Goal: Task Accomplishment & Management: Manage account settings

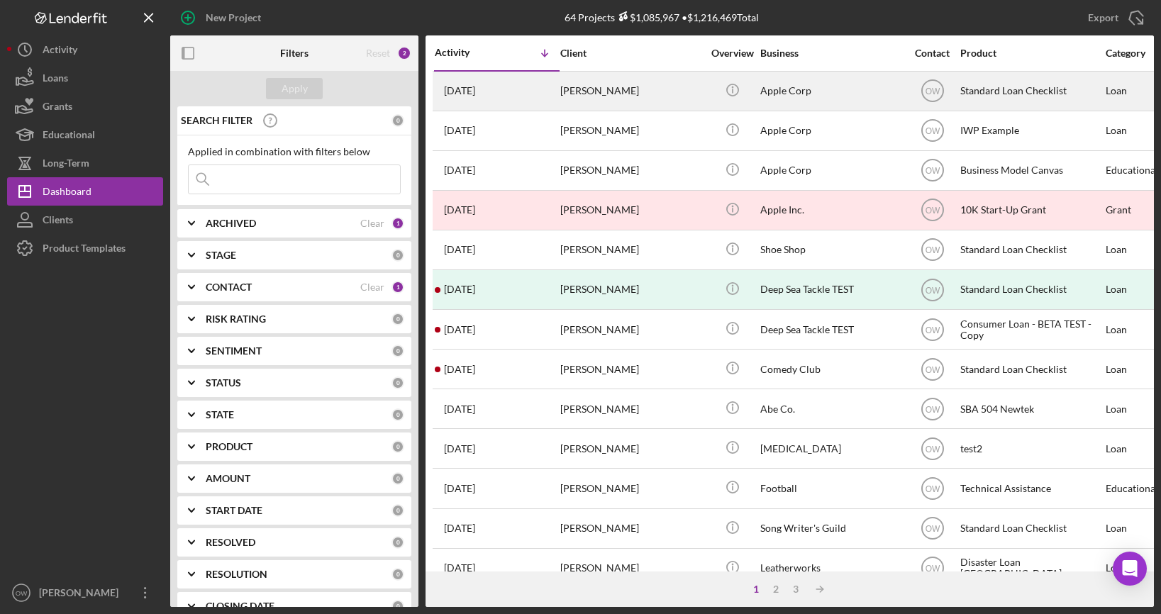
click at [629, 91] on div "[PERSON_NAME]" at bounding box center [631, 91] width 142 height 38
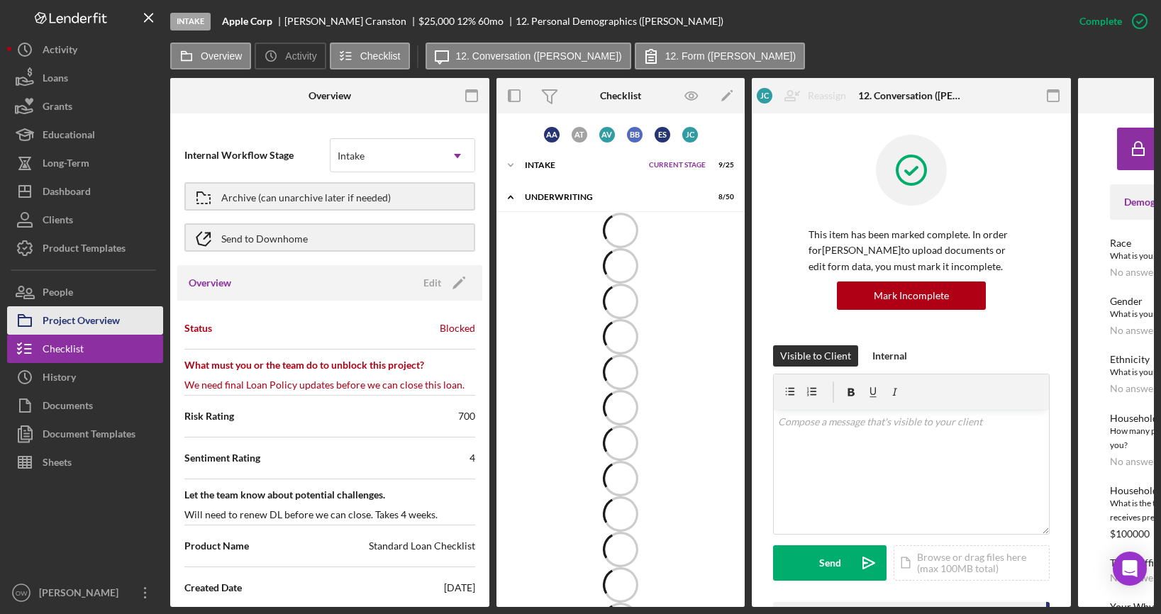
click at [80, 323] on div "Project Overview" at bounding box center [81, 322] width 77 height 32
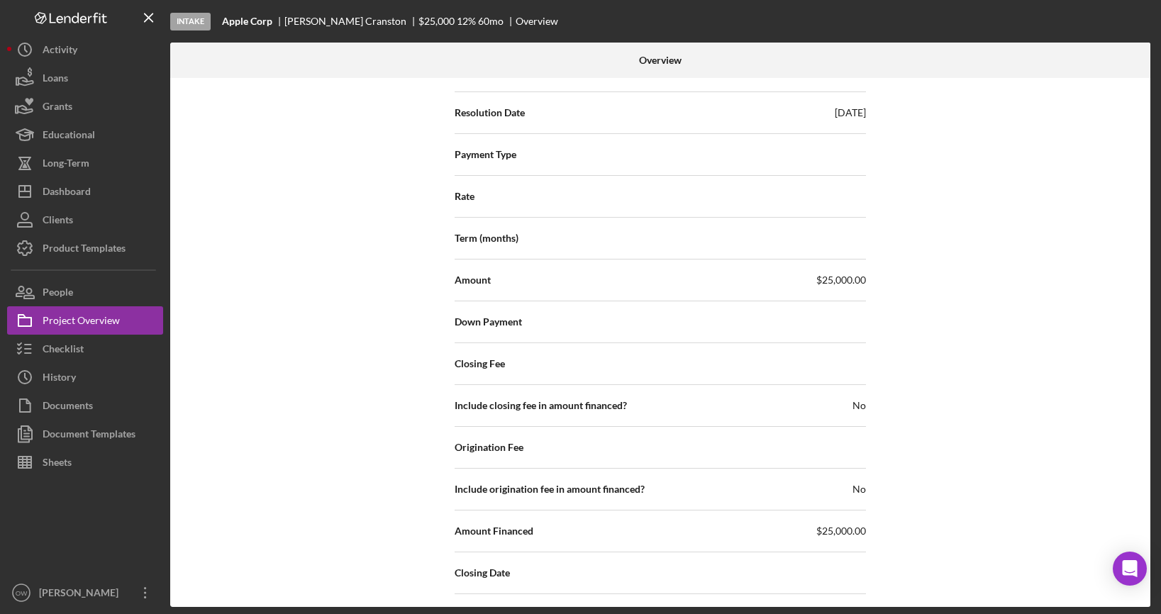
scroll to position [1991, 0]
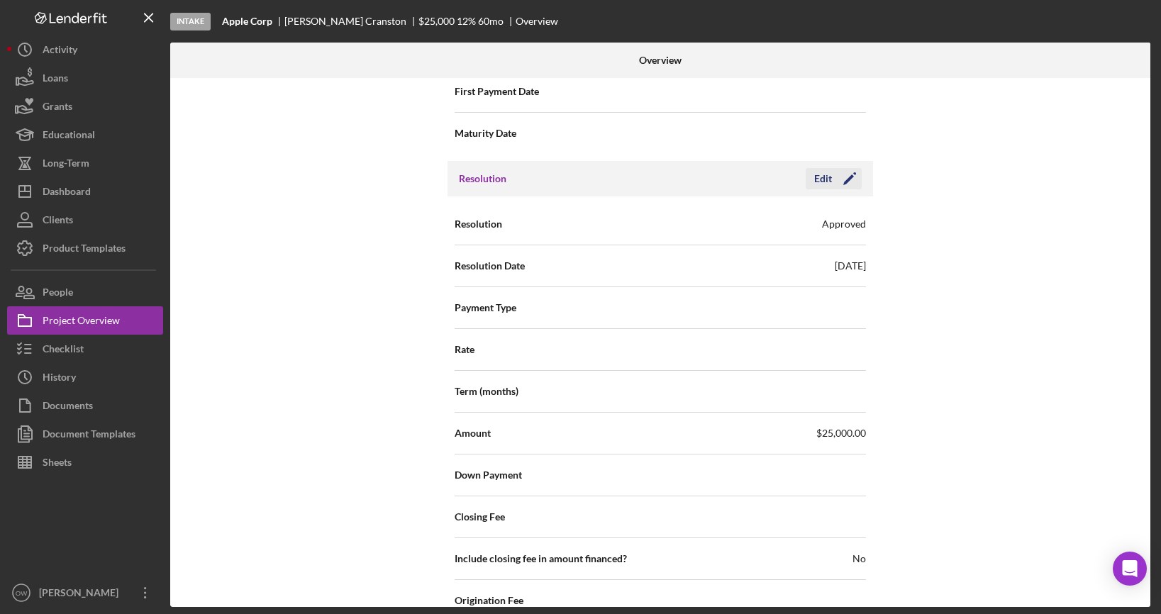
click at [832, 187] on icon "Icon/Edit" at bounding box center [849, 178] width 35 height 35
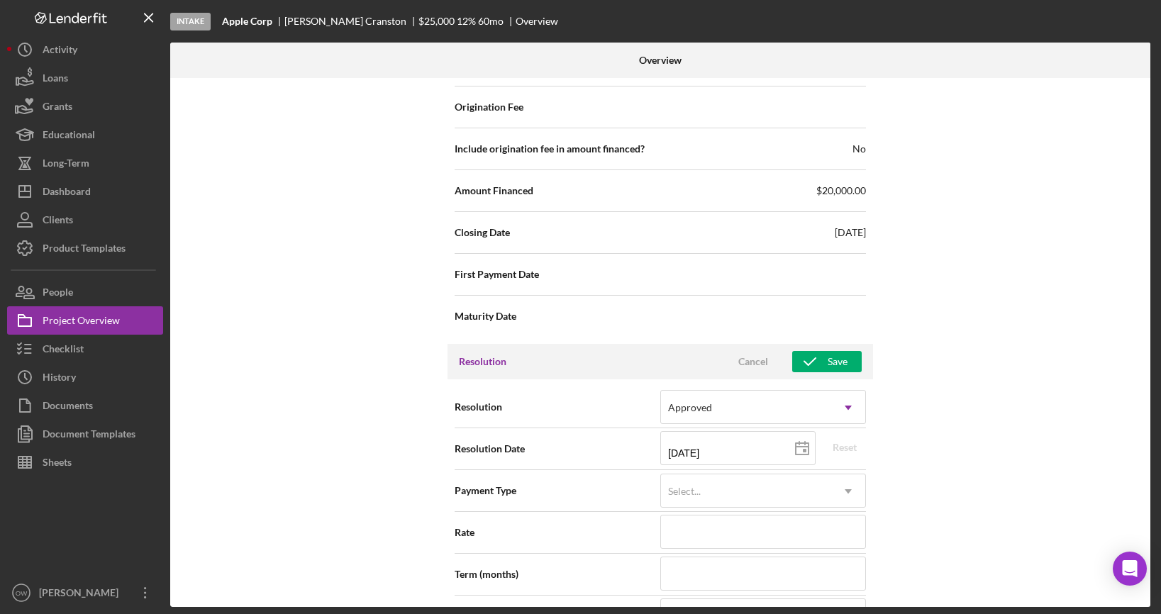
scroll to position [1807, 0]
click at [689, 494] on div "Select..." at bounding box center [684, 492] width 33 height 11
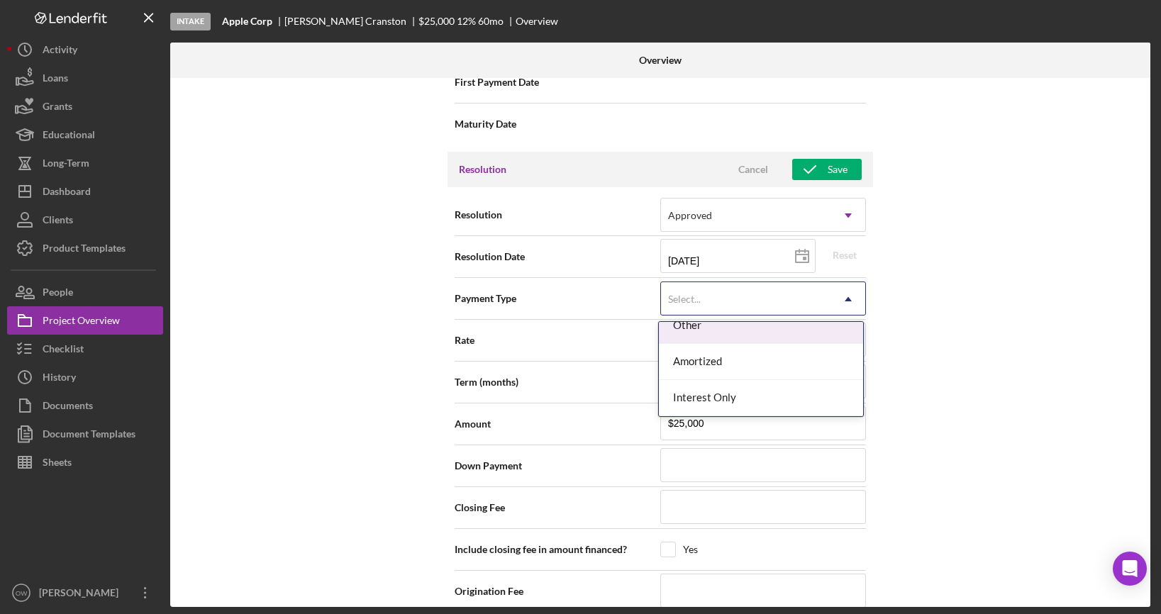
scroll to position [1999, 0]
click at [928, 262] on div "Internal Workflow Stage Intake Icon/Dropdown Arrow Archive (can unarchive later…" at bounding box center [660, 342] width 980 height 529
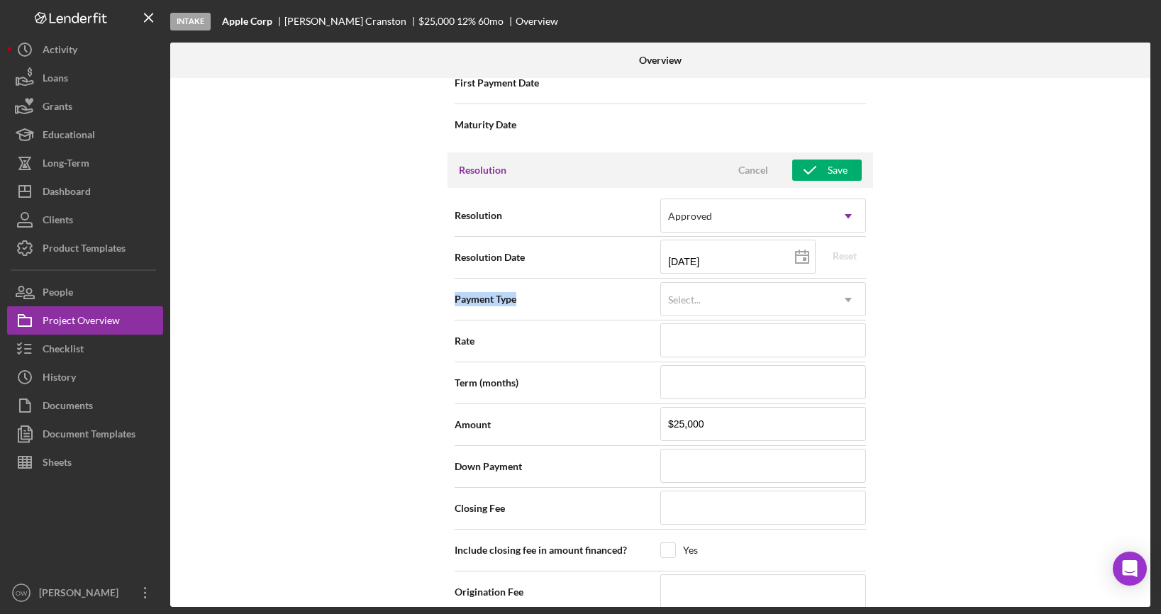
drag, startPoint x: 520, startPoint y: 304, endPoint x: 441, endPoint y: 304, distance: 78.7
click at [441, 304] on div "Internal Workflow Stage Intake Icon/Dropdown Arrow Archive (can unarchive later…" at bounding box center [660, 342] width 980 height 529
drag, startPoint x: 445, startPoint y: 304, endPoint x: 557, endPoint y: 306, distance: 112.8
click at [557, 306] on div "Internal Workflow Stage Intake Icon/Dropdown Arrow Archive (can unarchive later…" at bounding box center [660, 342] width 980 height 529
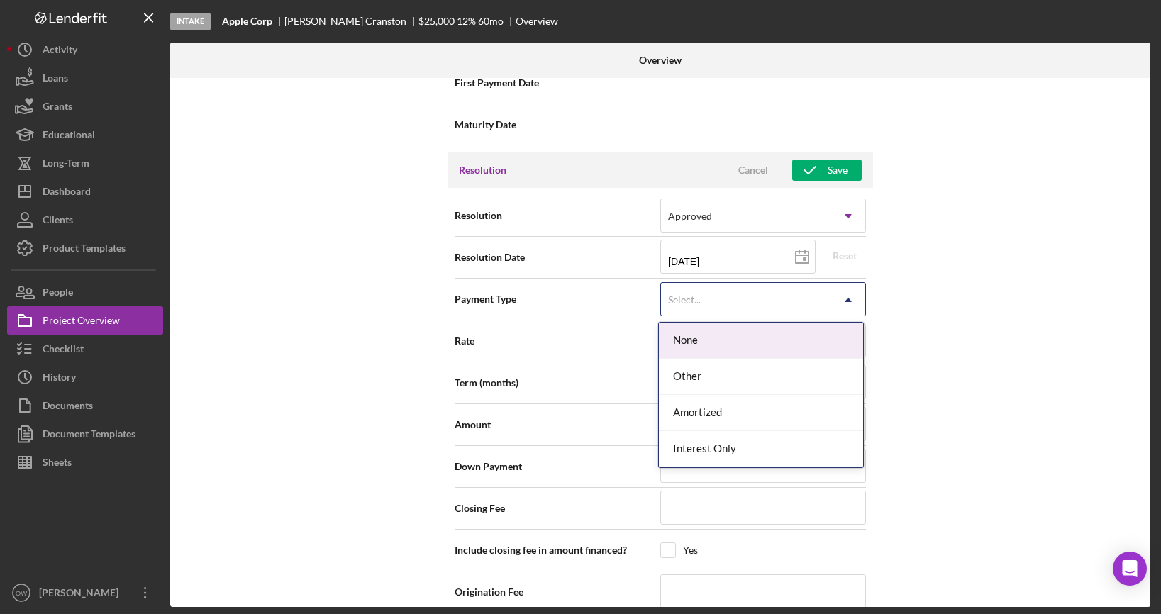
click at [724, 303] on div "Select..." at bounding box center [746, 300] width 170 height 33
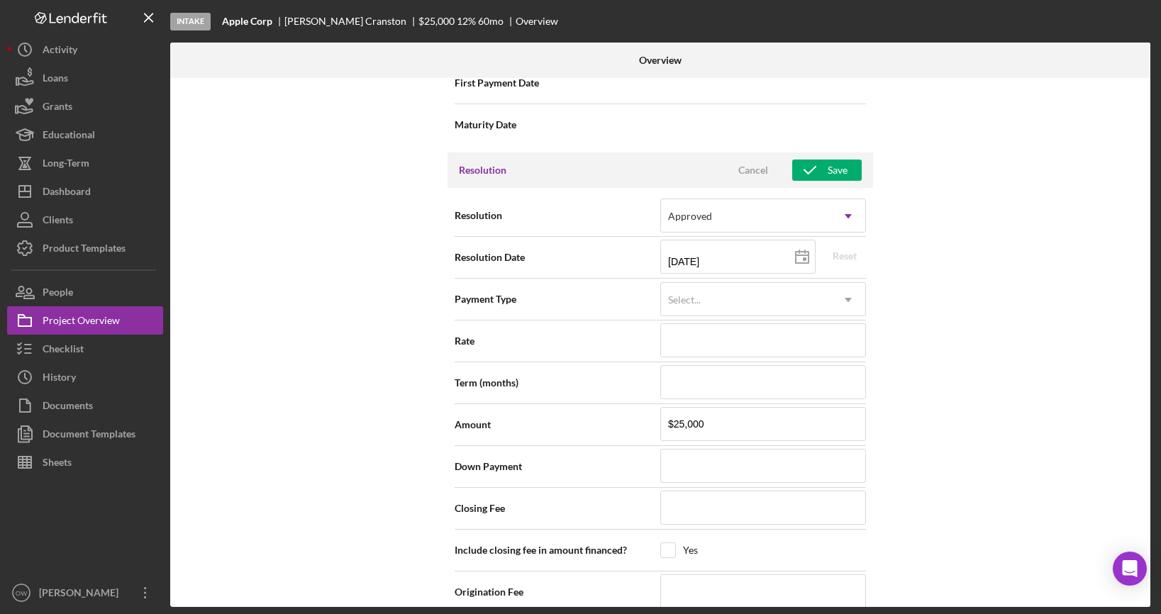
click at [913, 345] on div "Internal Workflow Stage Intake Icon/Dropdown Arrow Archive (can unarchive later…" at bounding box center [660, 342] width 980 height 529
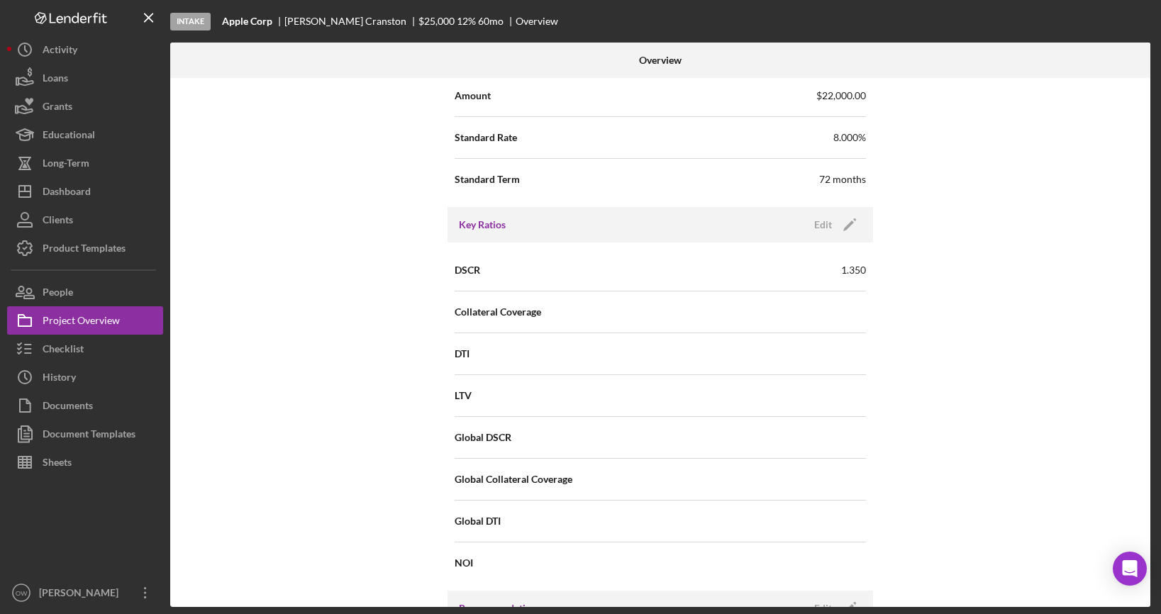
scroll to position [970, 0]
click at [78, 317] on div "Project Overview" at bounding box center [81, 322] width 77 height 32
click at [101, 77] on button "Loans" at bounding box center [85, 78] width 156 height 28
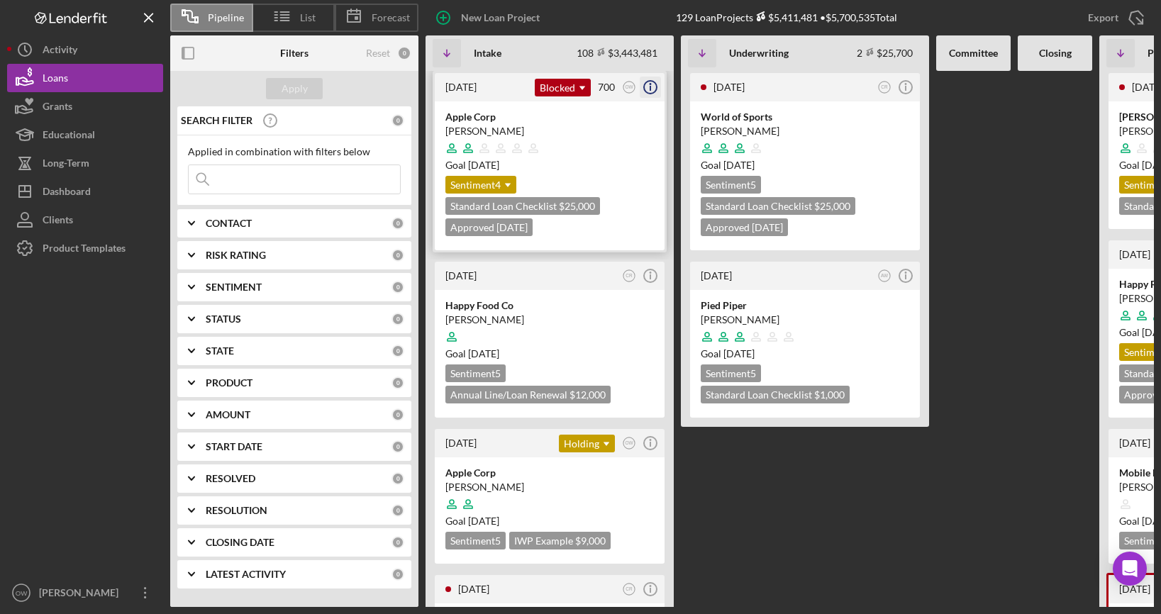
click at [647, 83] on icon "Icon/Info" at bounding box center [650, 87] width 35 height 35
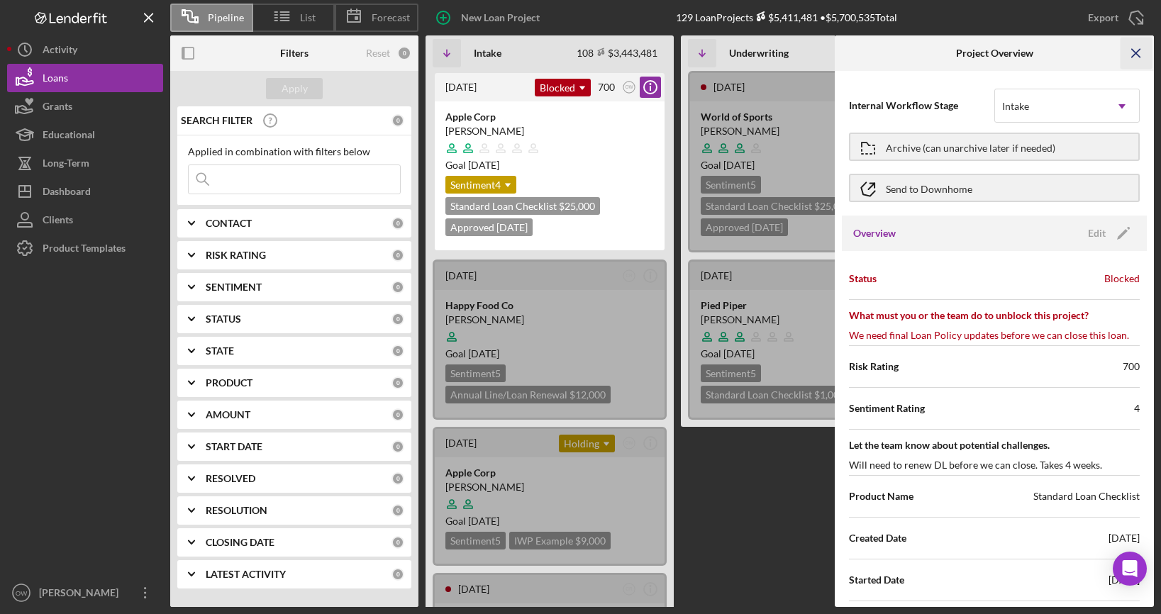
click at [1134, 53] on icon "Icon/Menu Close" at bounding box center [1137, 54] width 32 height 32
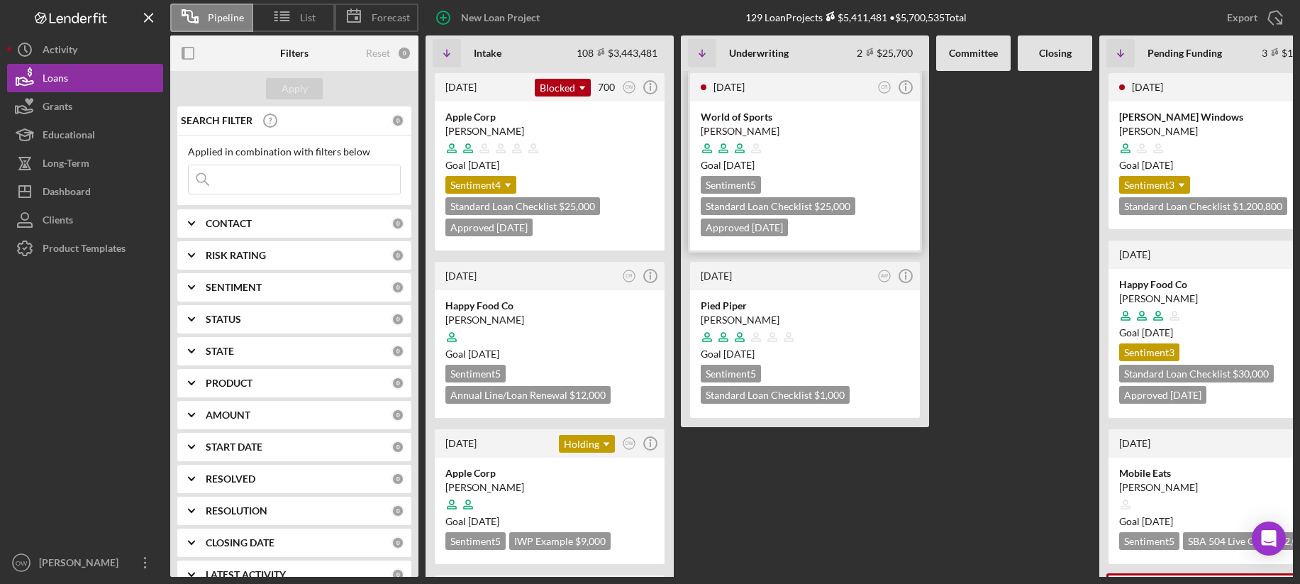
click at [916, 86] on div "[DATE] CR Icon/Info" at bounding box center [805, 87] width 230 height 28
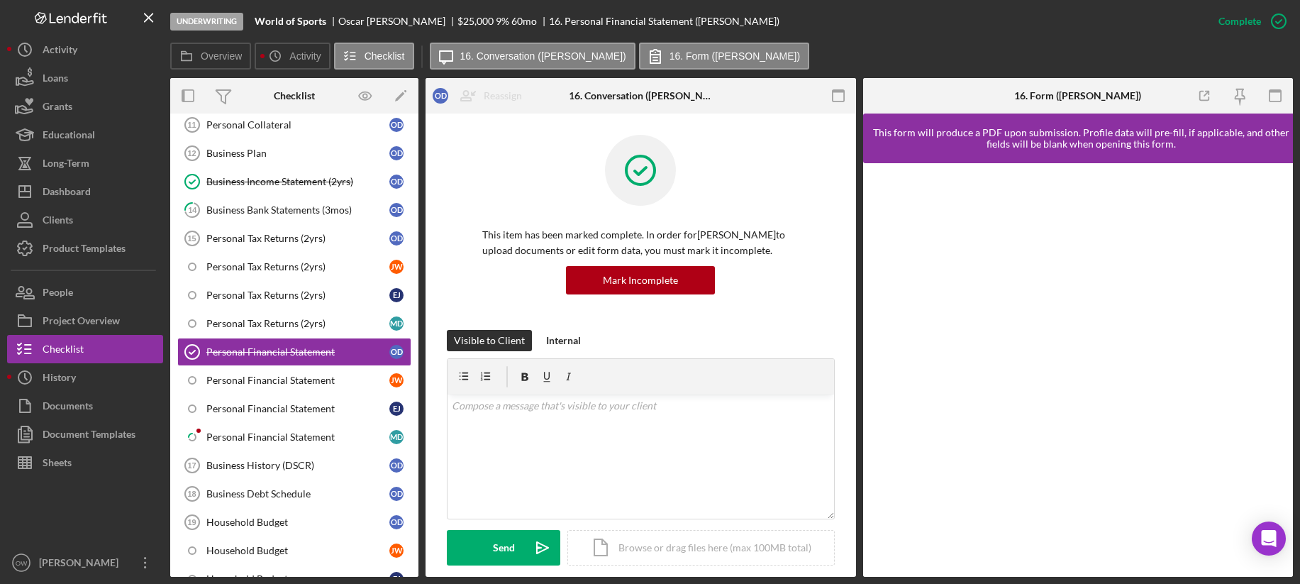
scroll to position [477, 0]
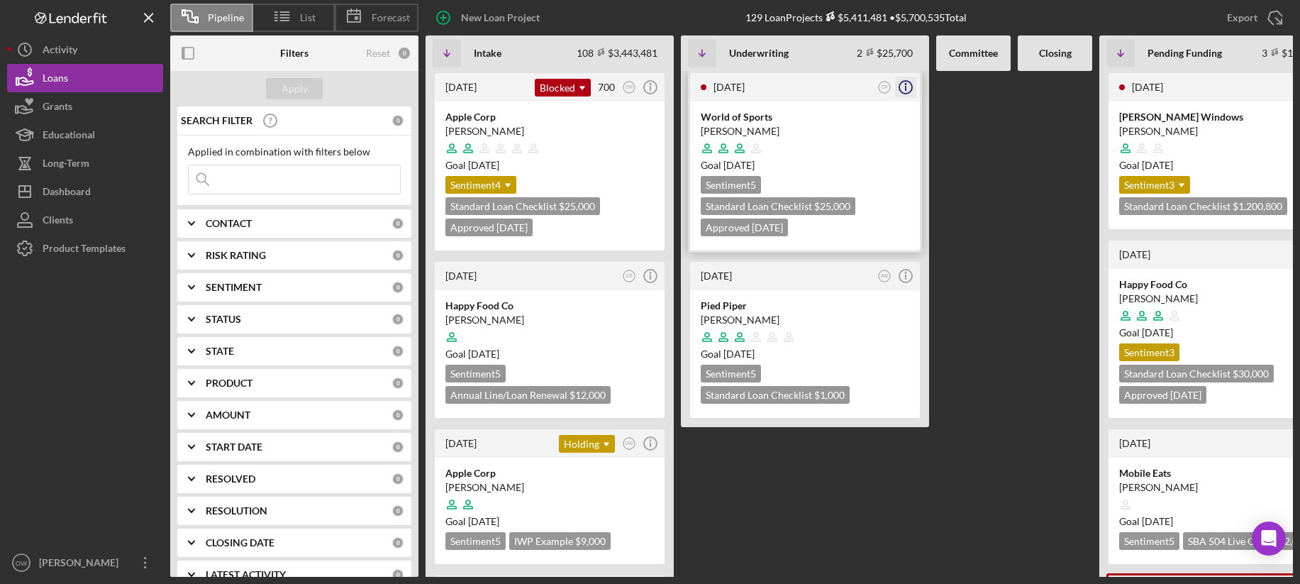
click at [908, 85] on icon "Icon/Info" at bounding box center [905, 87] width 35 height 35
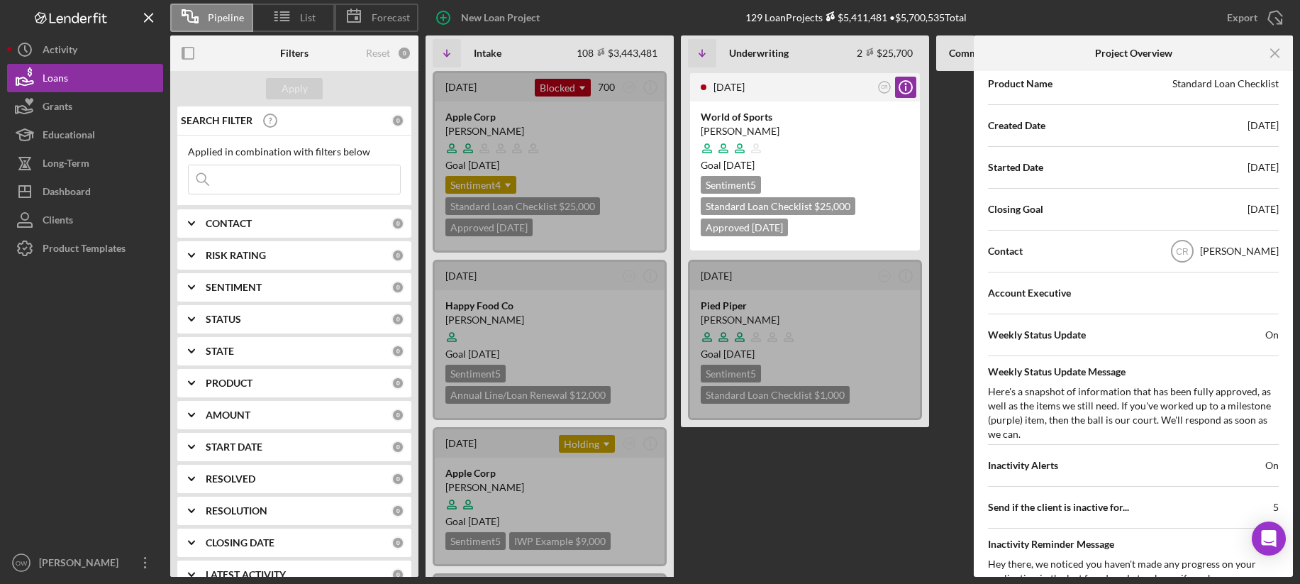
scroll to position [323, 0]
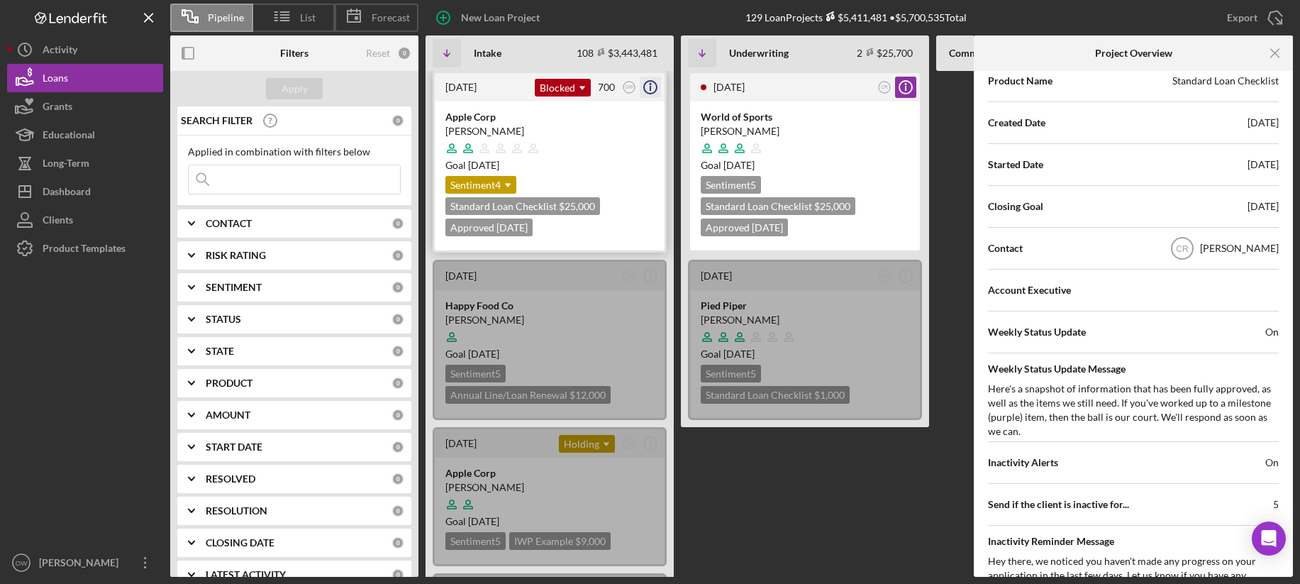
click at [649, 87] on icon "Icon/Info" at bounding box center [650, 87] width 35 height 35
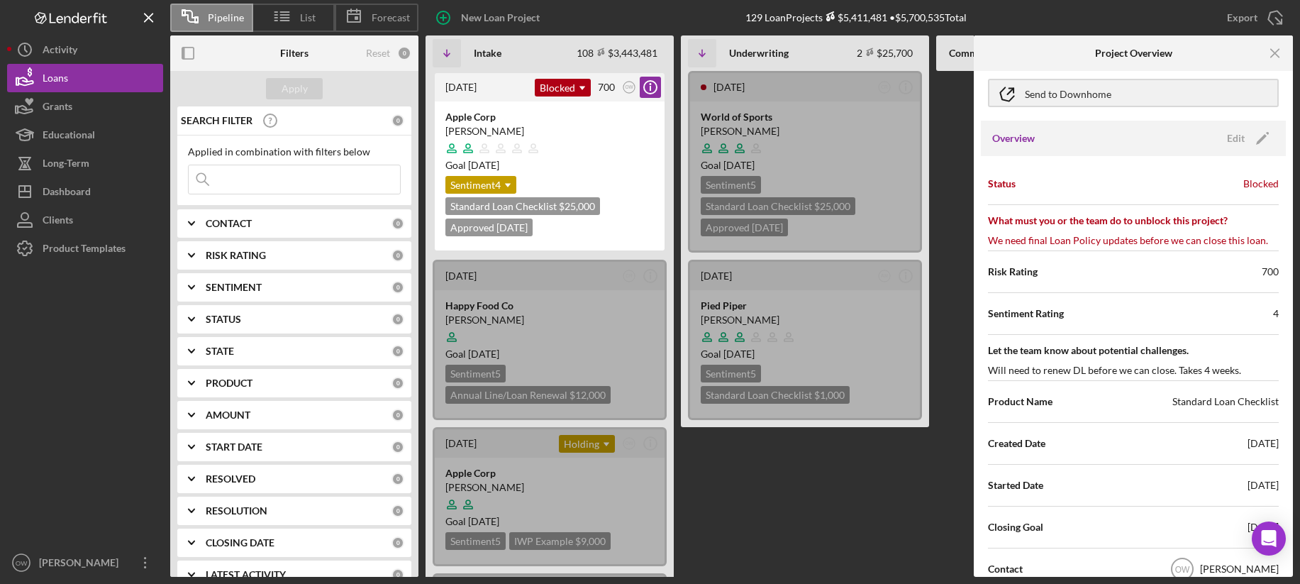
scroll to position [0, 0]
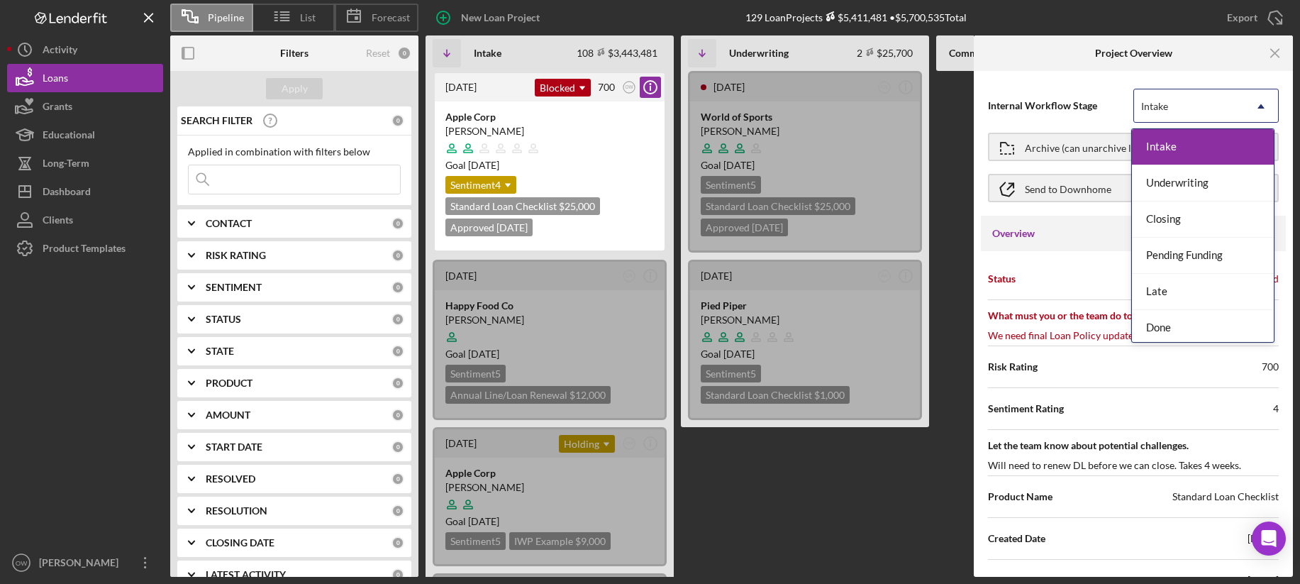
click at [1160, 101] on div "Intake" at bounding box center [1189, 106] width 110 height 33
click at [1160, 96] on div "Intake" at bounding box center [1189, 106] width 110 height 33
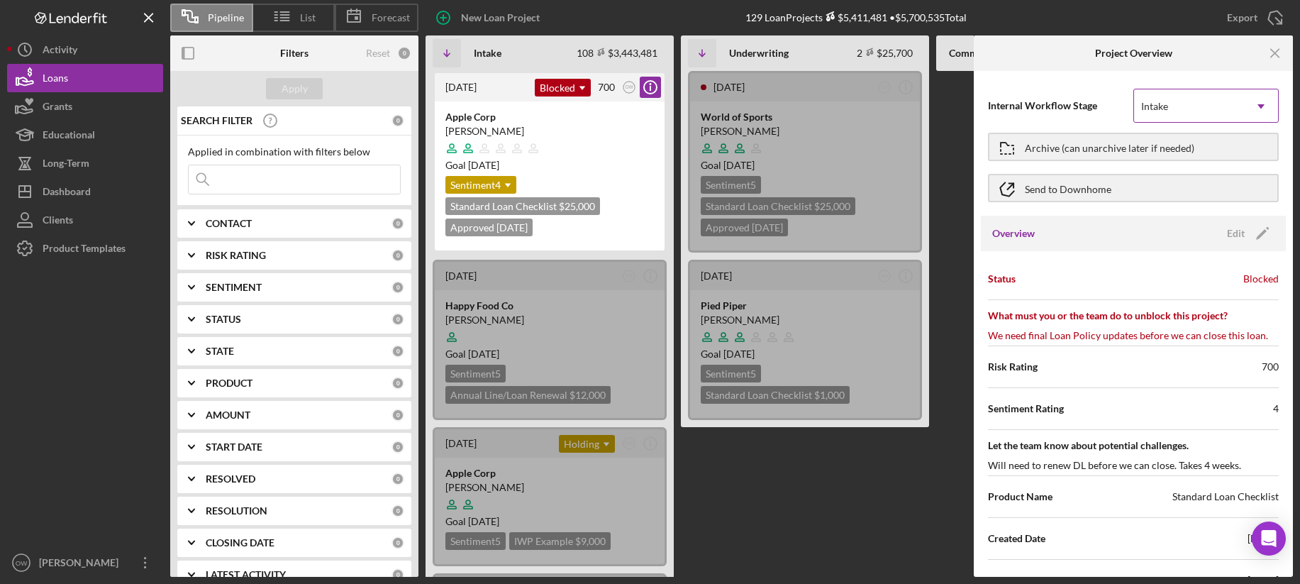
click at [1160, 96] on icon "Icon/Dropdown Arrow" at bounding box center [1261, 106] width 34 height 34
click at [1160, 48] on icon "Icon/Menu Close" at bounding box center [1276, 54] width 32 height 32
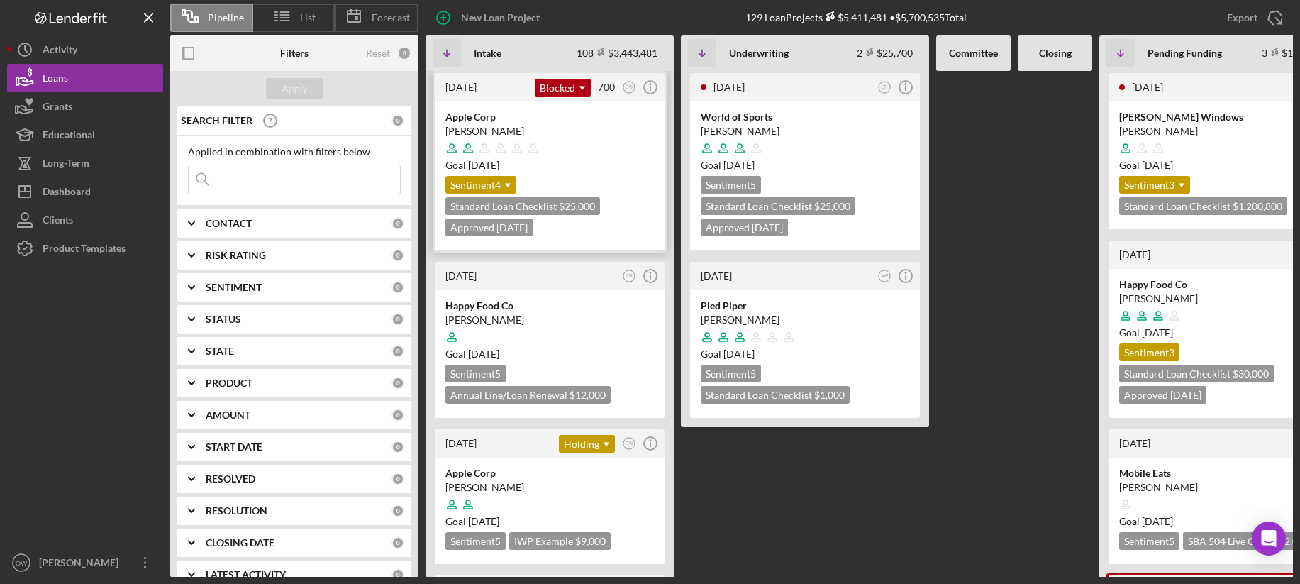
click at [603, 145] on div at bounding box center [549, 148] width 209 height 27
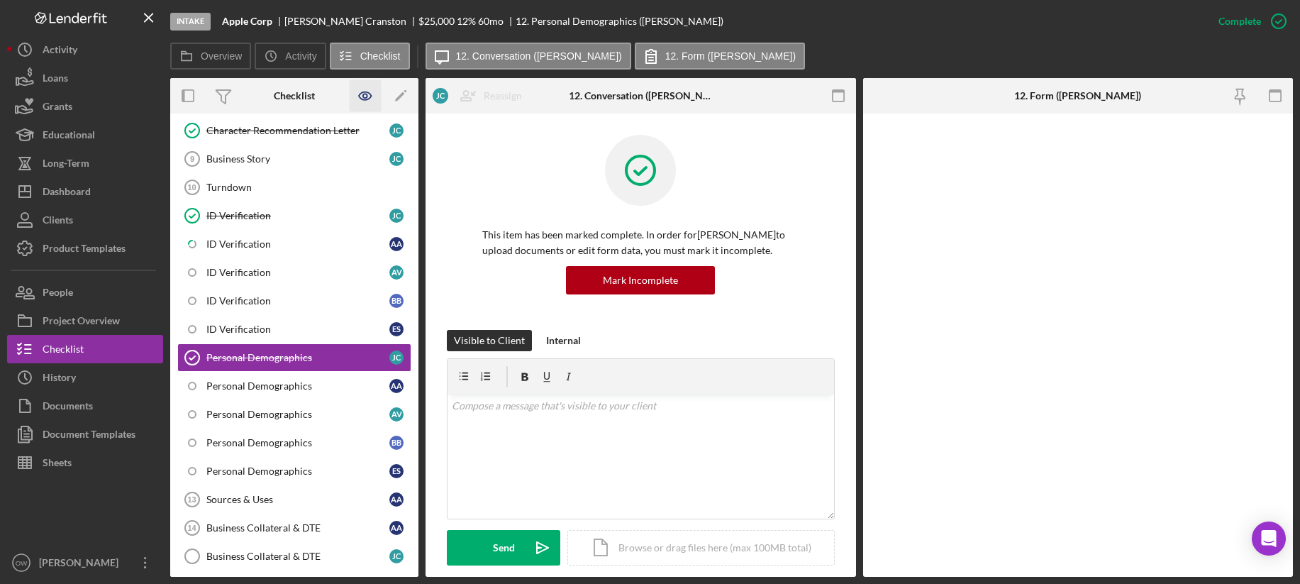
scroll to position [193, 0]
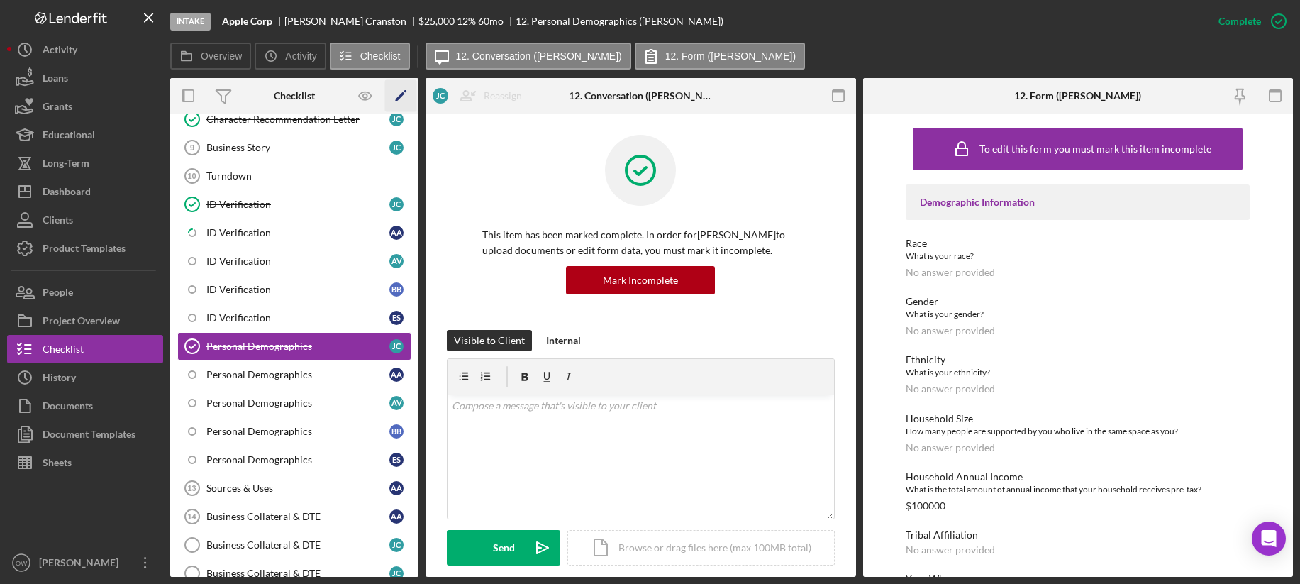
click at [400, 90] on icon "Icon/Edit" at bounding box center [401, 96] width 32 height 32
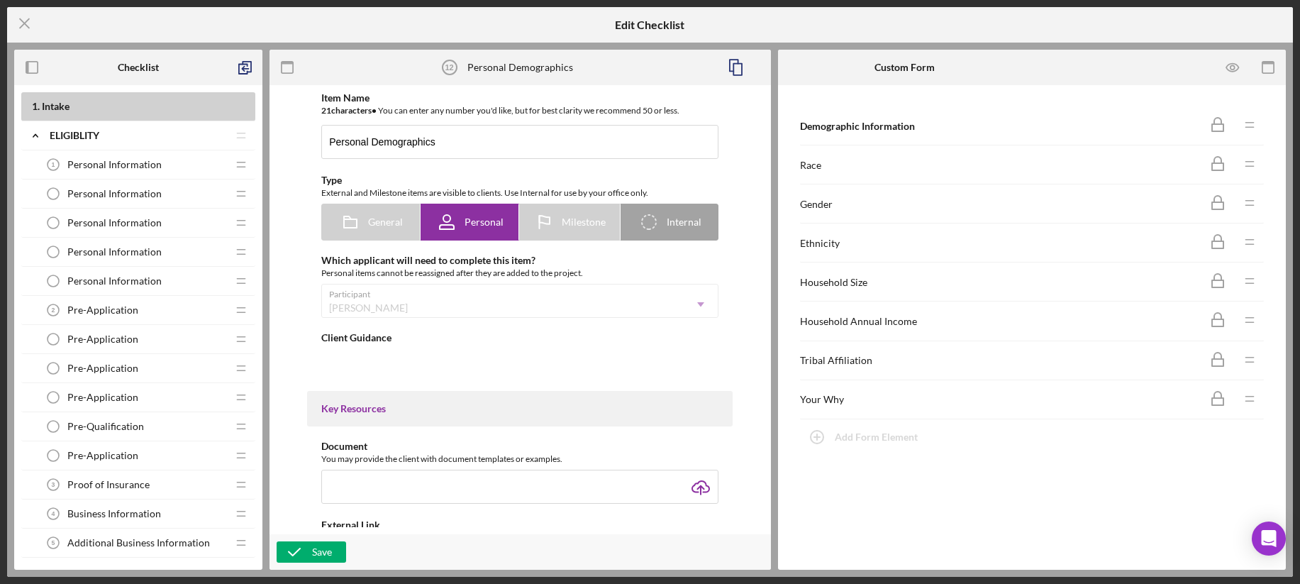
type textarea "<div>In this section, we will be asking for you to share your personal demograp…"
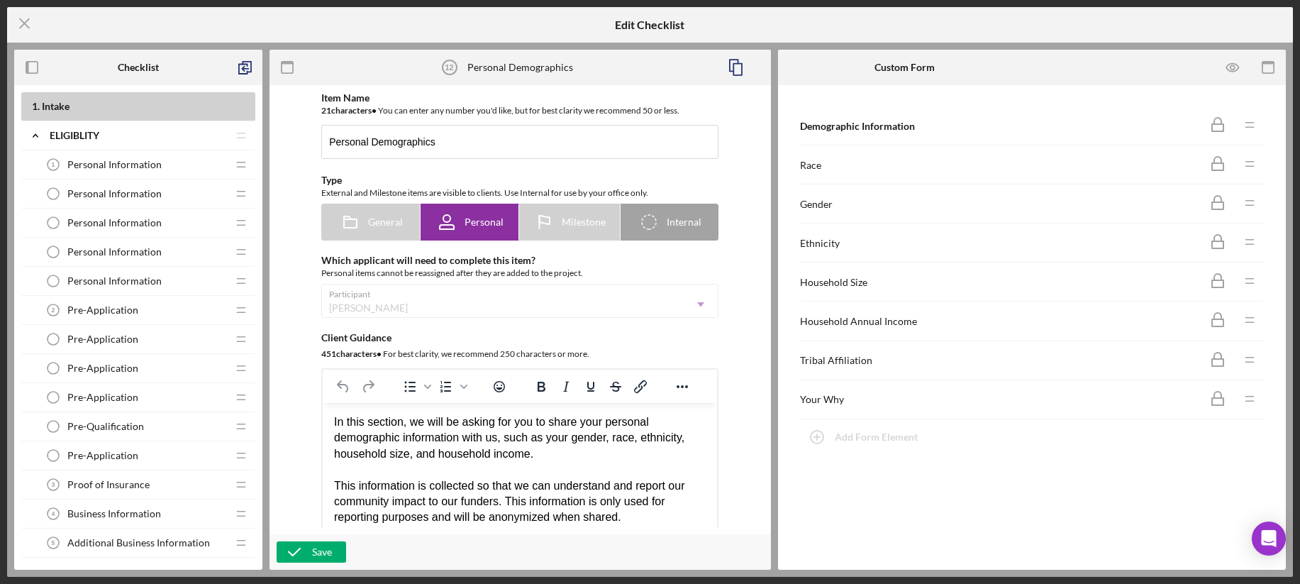
click at [148, 217] on span "Personal Information" at bounding box center [114, 222] width 94 height 11
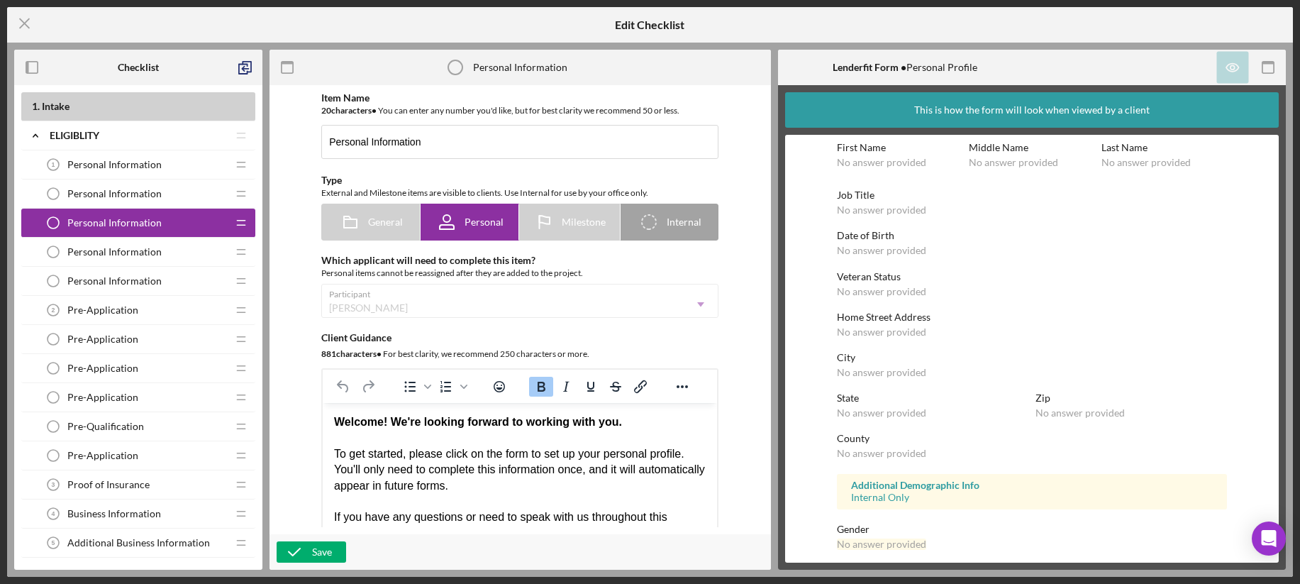
click at [123, 279] on span "Personal Information" at bounding box center [114, 280] width 94 height 11
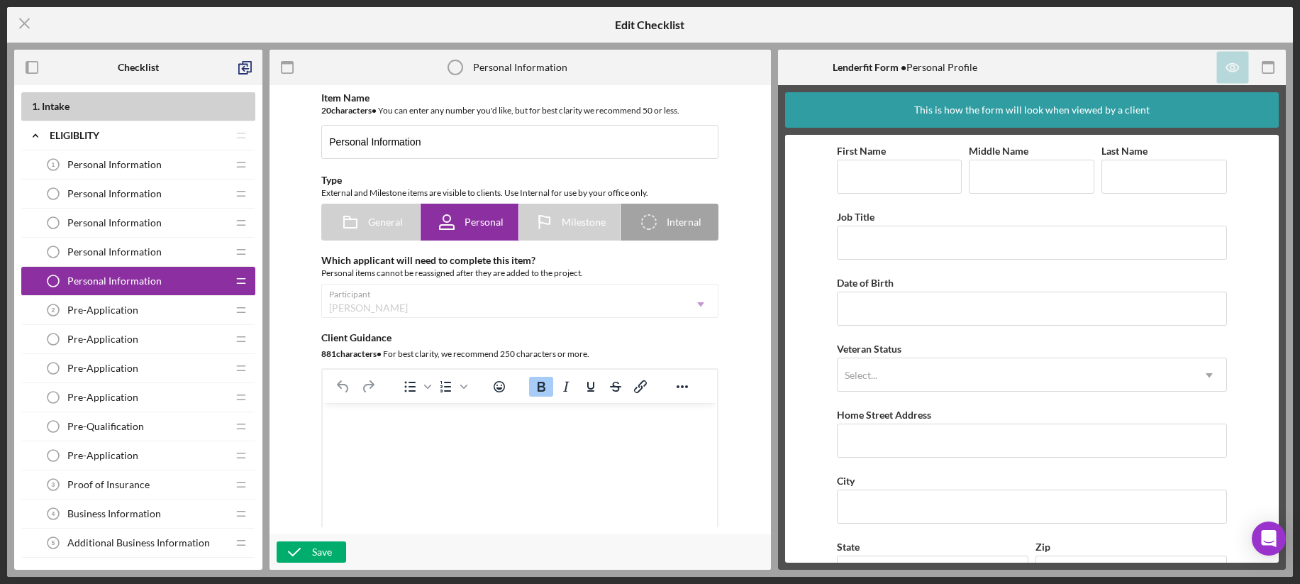
click at [128, 312] on span "Pre-Application" at bounding box center [102, 309] width 71 height 11
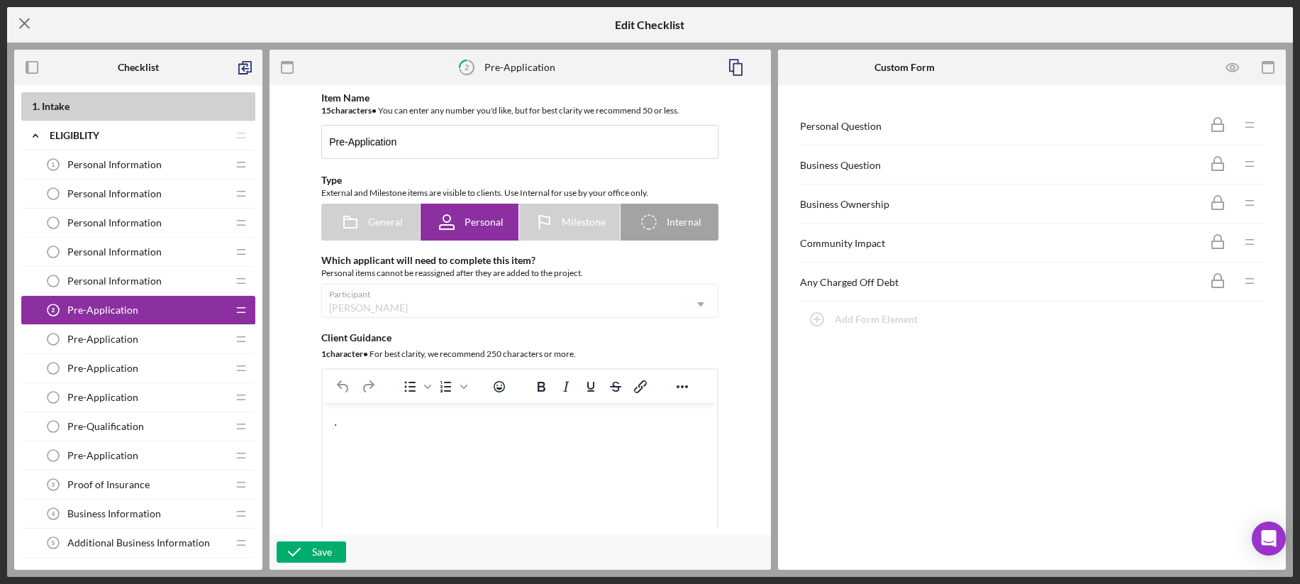
click at [28, 25] on icon "Icon/Menu Close" at bounding box center [24, 23] width 35 height 35
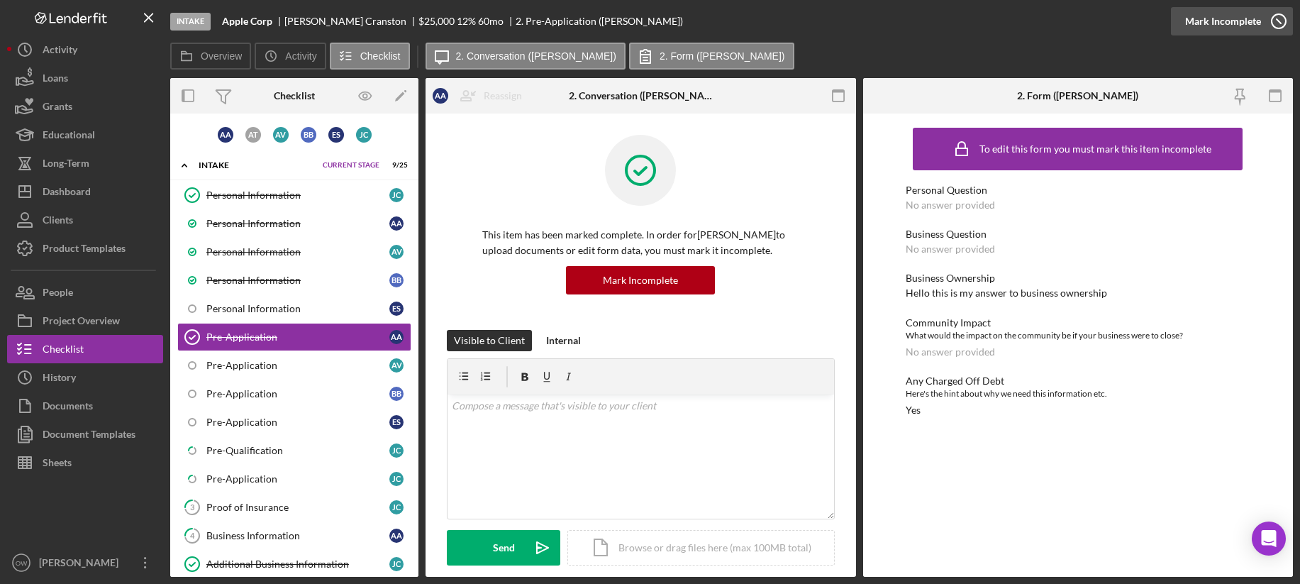
click at [1160, 21] on div "Mark Incomplete" at bounding box center [1223, 21] width 76 height 28
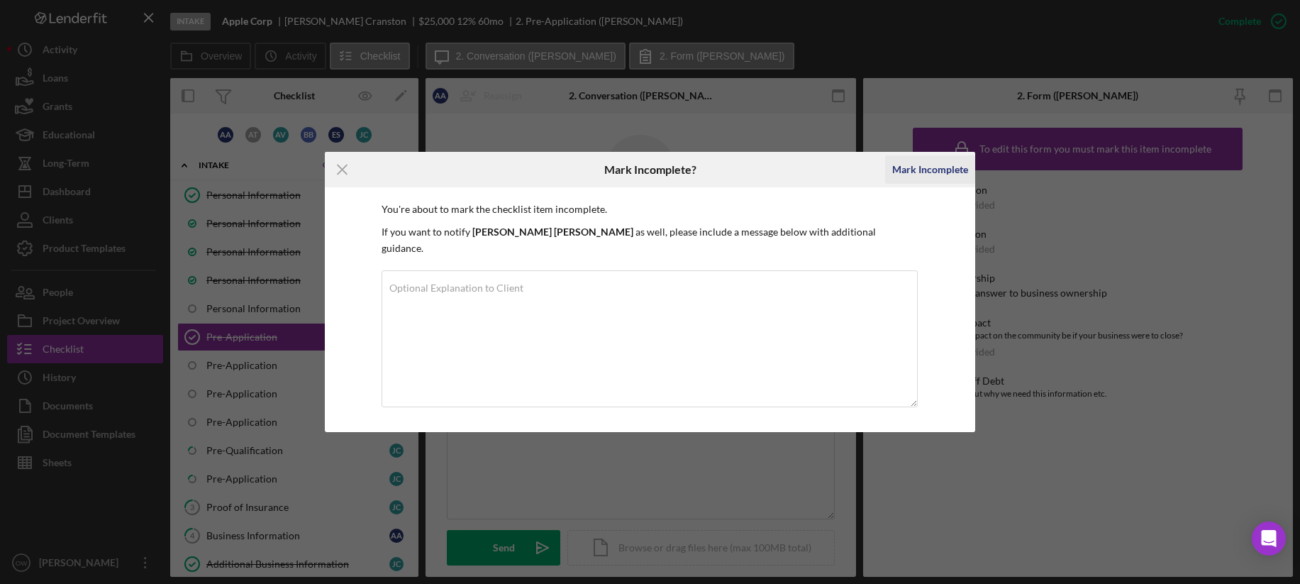
click at [916, 174] on div "Mark Incomplete" at bounding box center [930, 169] width 76 height 28
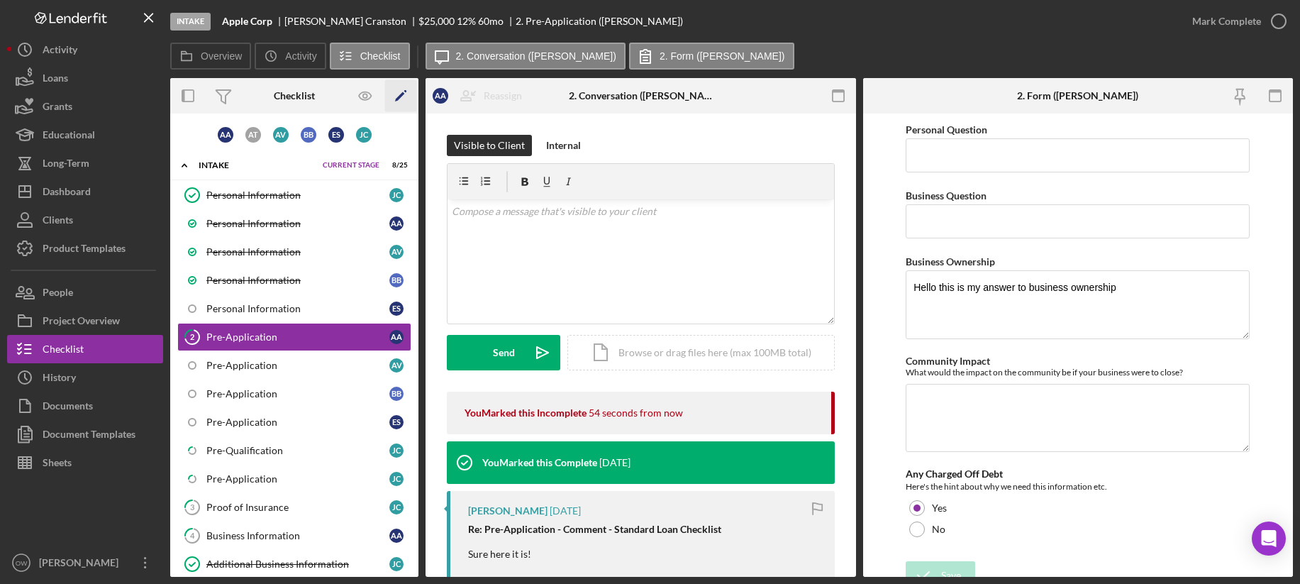
click at [408, 89] on icon "Icon/Edit" at bounding box center [401, 96] width 32 height 32
